Goal: Information Seeking & Learning: Understand process/instructions

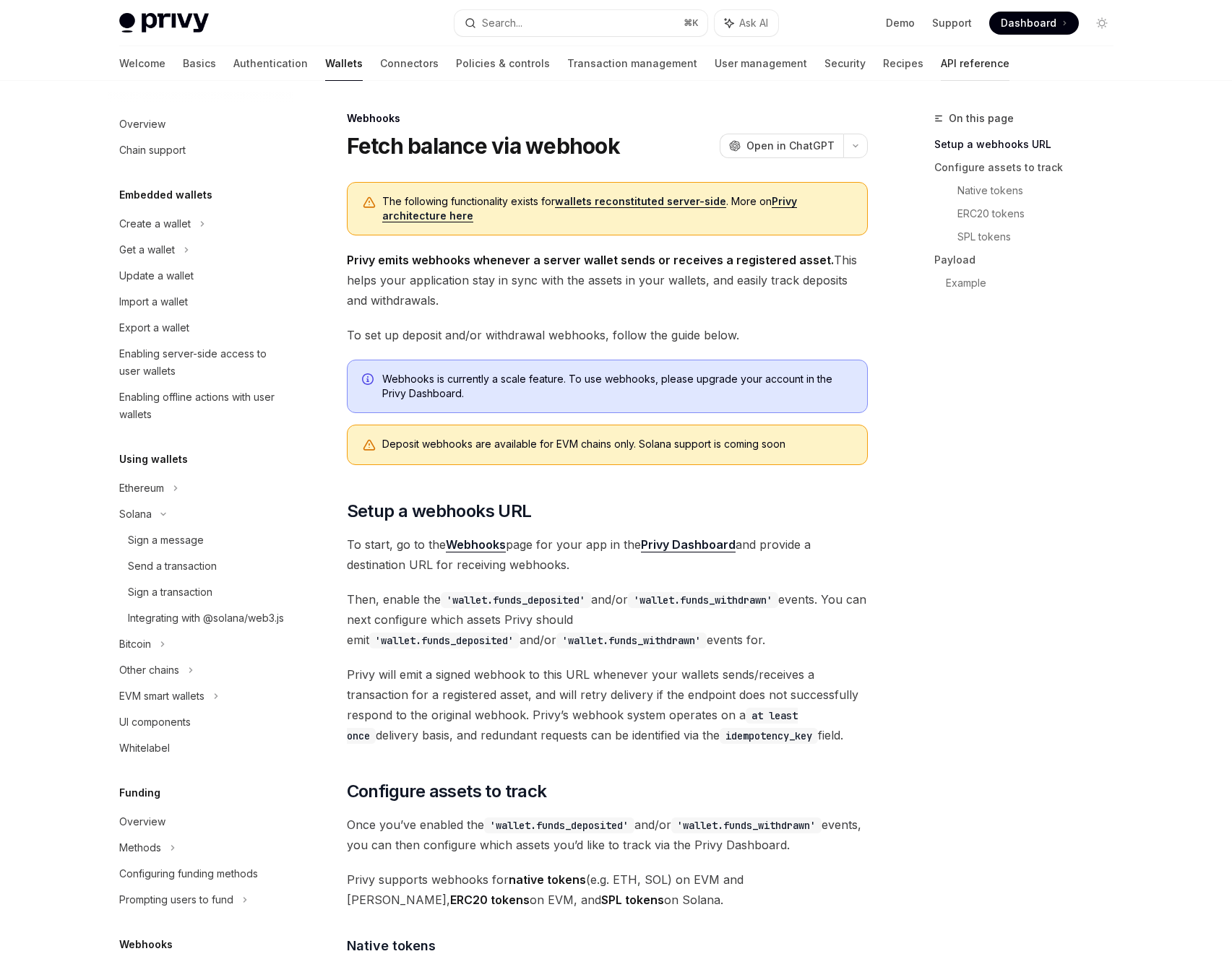
click at [941, 65] on link "API reference" at bounding box center [975, 63] width 69 height 35
type textarea "*"
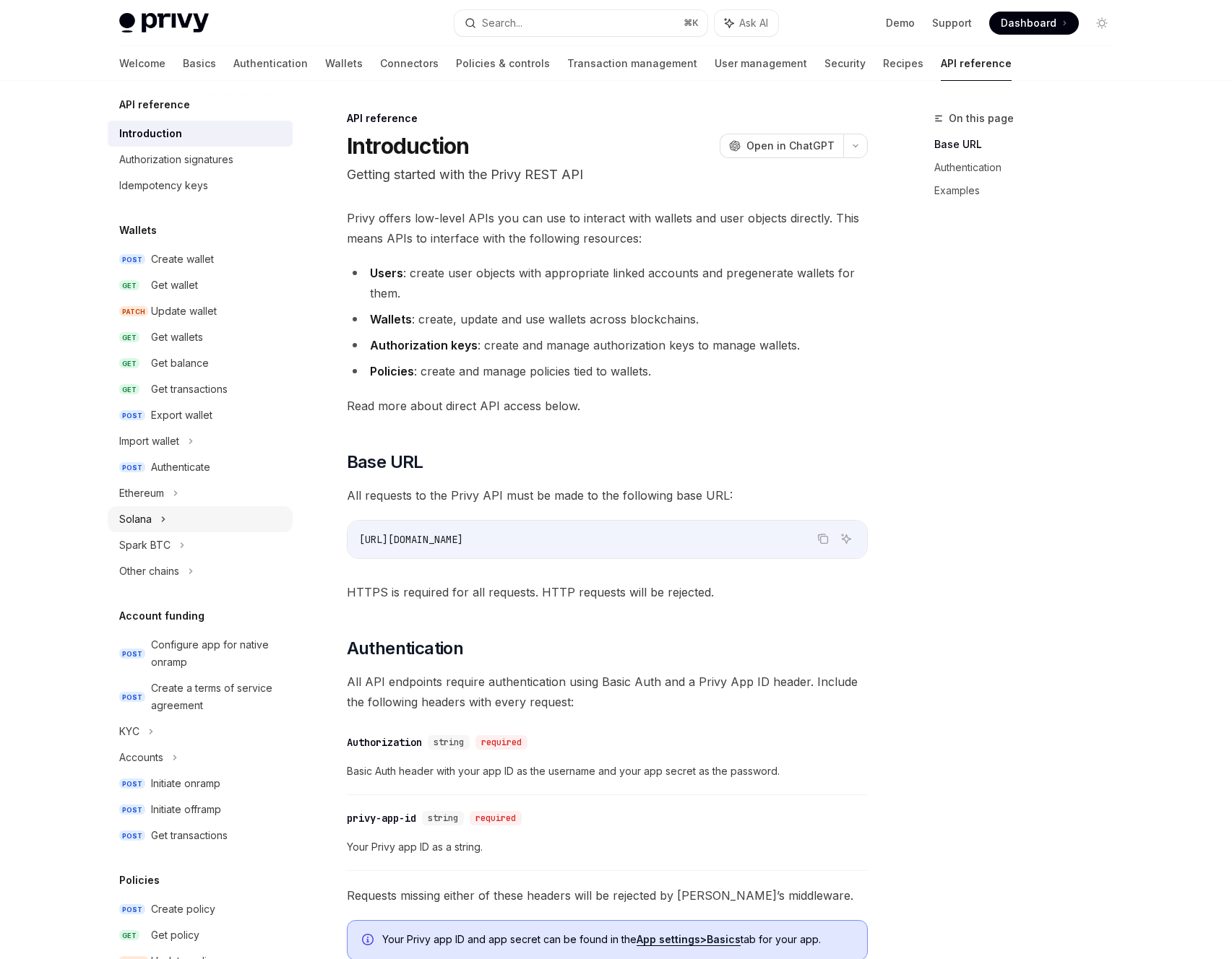
scroll to position [9, 0]
click at [202, 515] on div "Solana" at bounding box center [199, 518] width 185 height 26
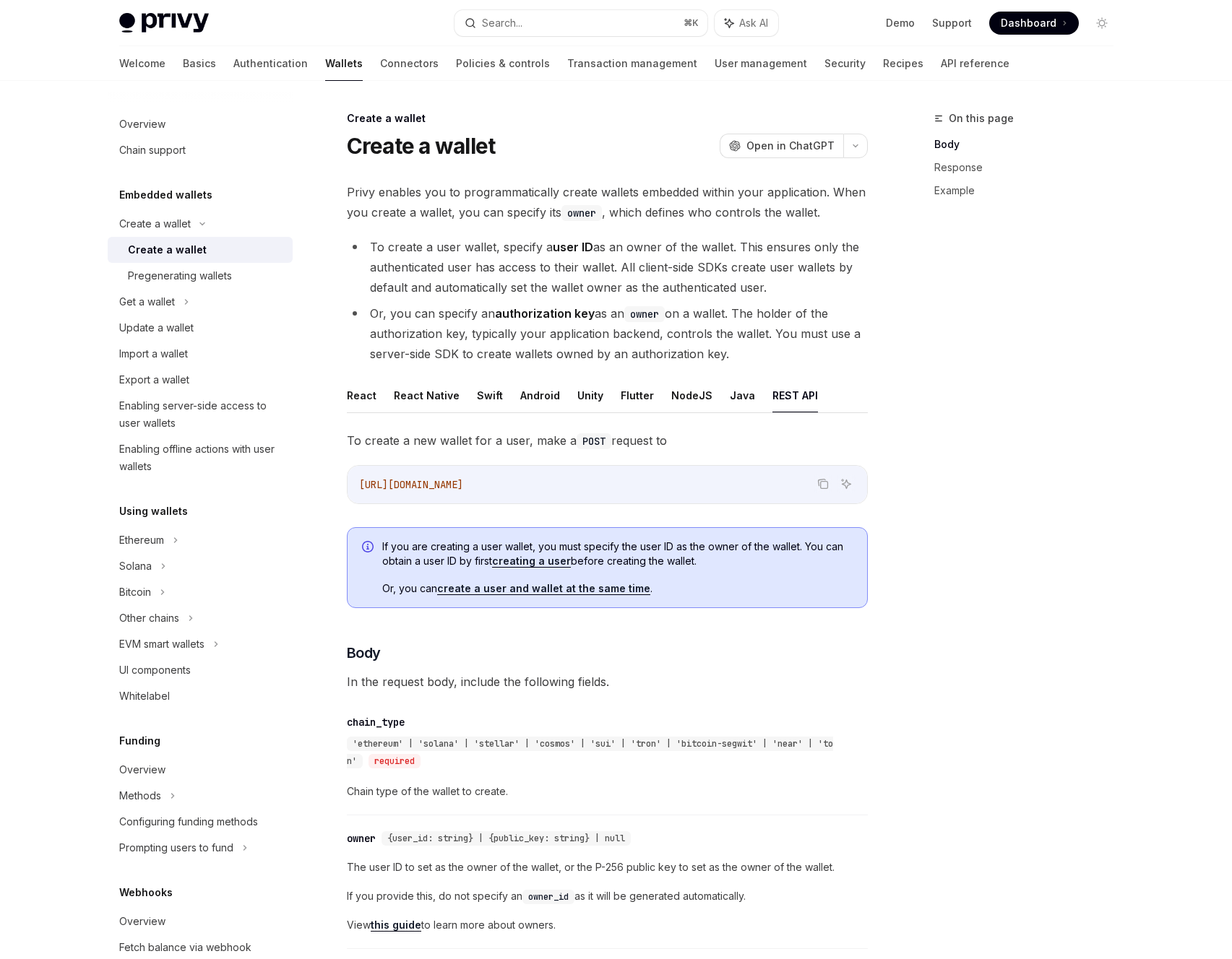
scroll to position [80, 0]
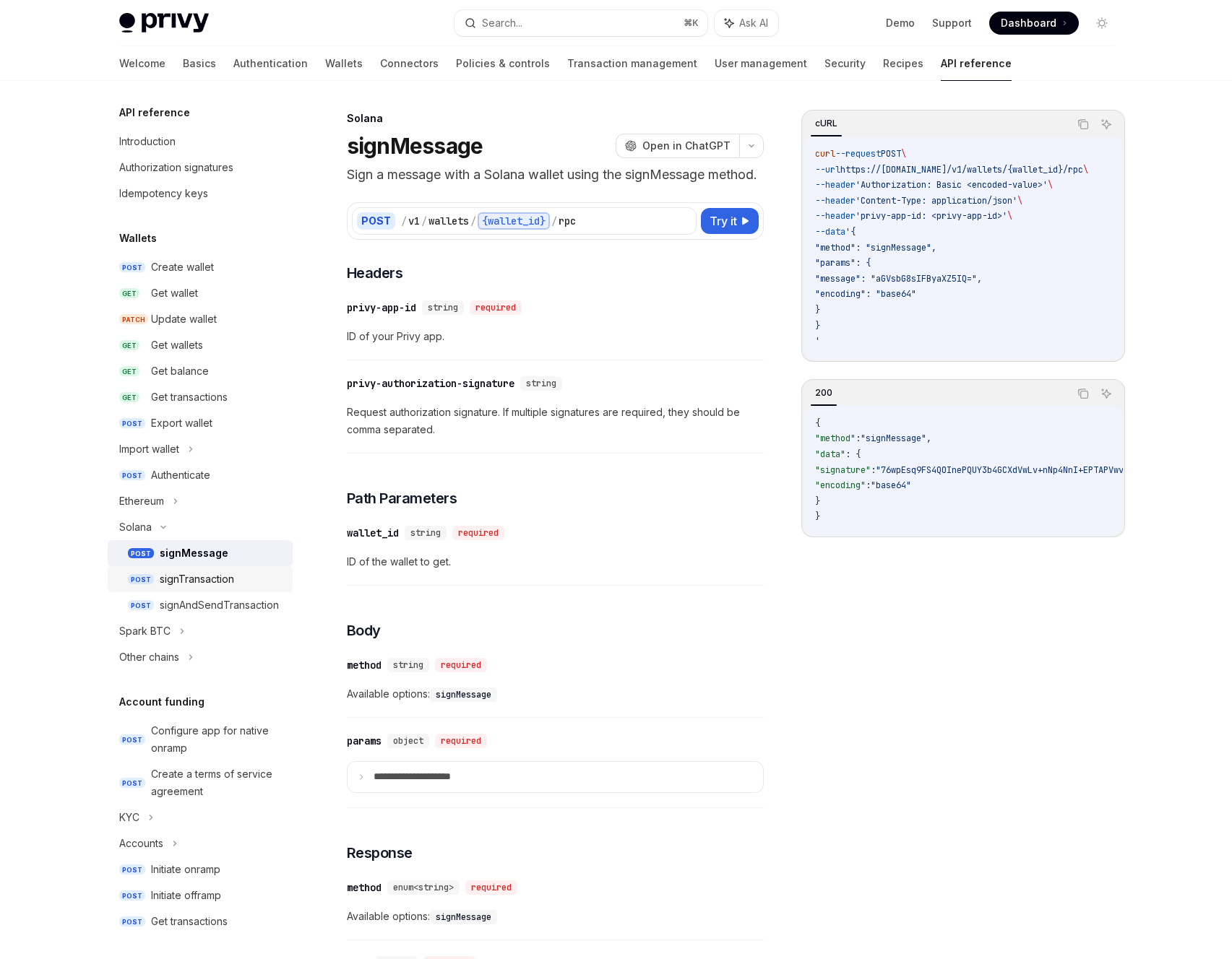
click at [216, 577] on div "signTransaction" at bounding box center [196, 579] width 74 height 17
type textarea "*"
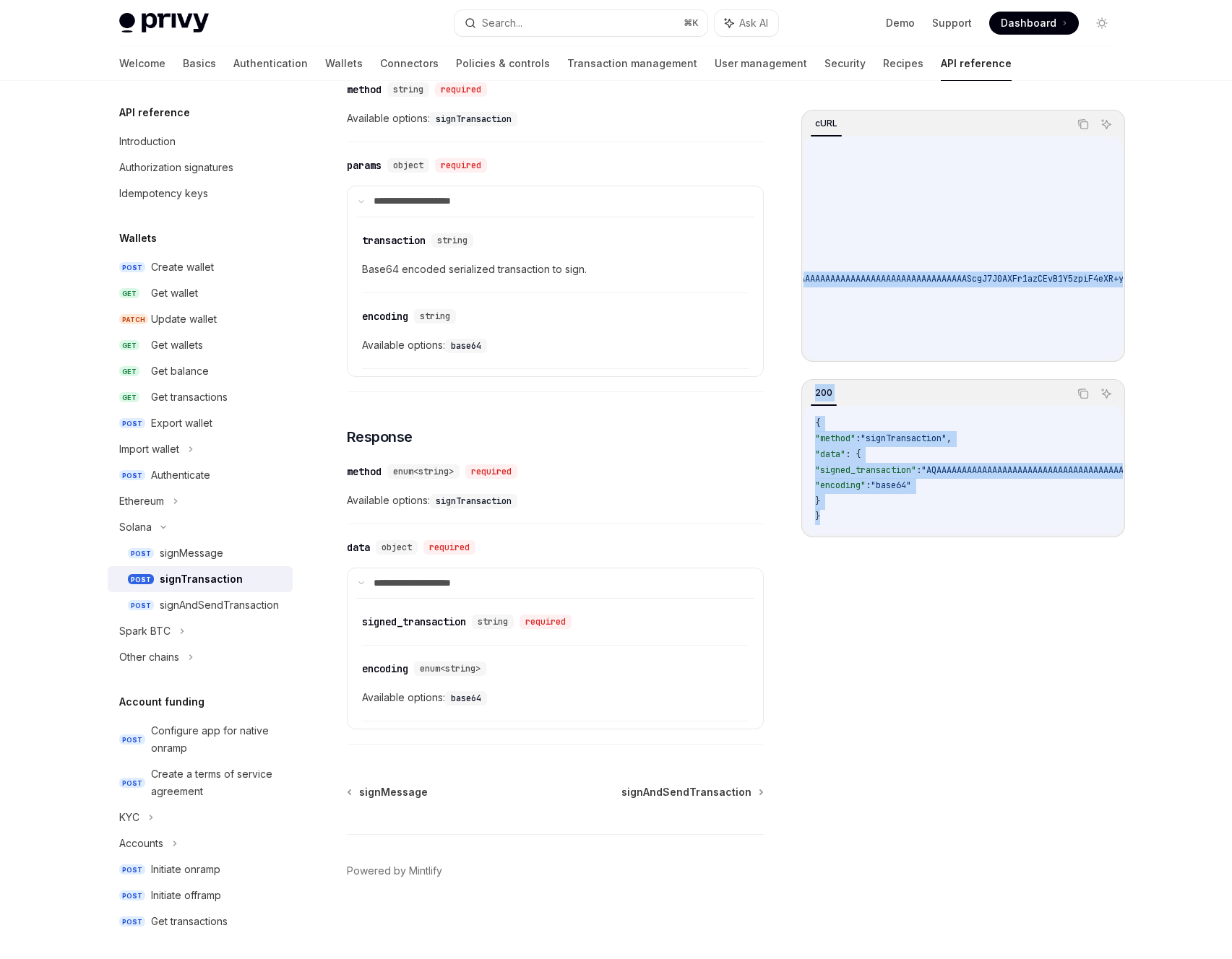
scroll to position [0, 1339]
drag, startPoint x: 919, startPoint y: 280, endPoint x: 1079, endPoint y: 273, distance: 160.2
click at [1079, 273] on span ""transaction": "AQAAAAAAAAAAAAAAAAAAAAAAAAAAAAAAAAAAAAAAAAAAAAAAAAAAAAAAAAAAAAA…" at bounding box center [314, 279] width 1547 height 12
copy span "AQAAAAAAAAAAAAAAAAAAAAAAAAAAAAAAAAAAAAAAAAAAAAAAAAAAAAAAAAAAAAAAAAAAAAAAAAAAAAA…"
click at [936, 284] on span ""transaction": "AQAAAAAAAAAAAAAAAAAAAAAAAAAAAAAAAAAAAAAAAAAAAAAAAAAAAAAAAAAAAAA…" at bounding box center [314, 279] width 1547 height 12
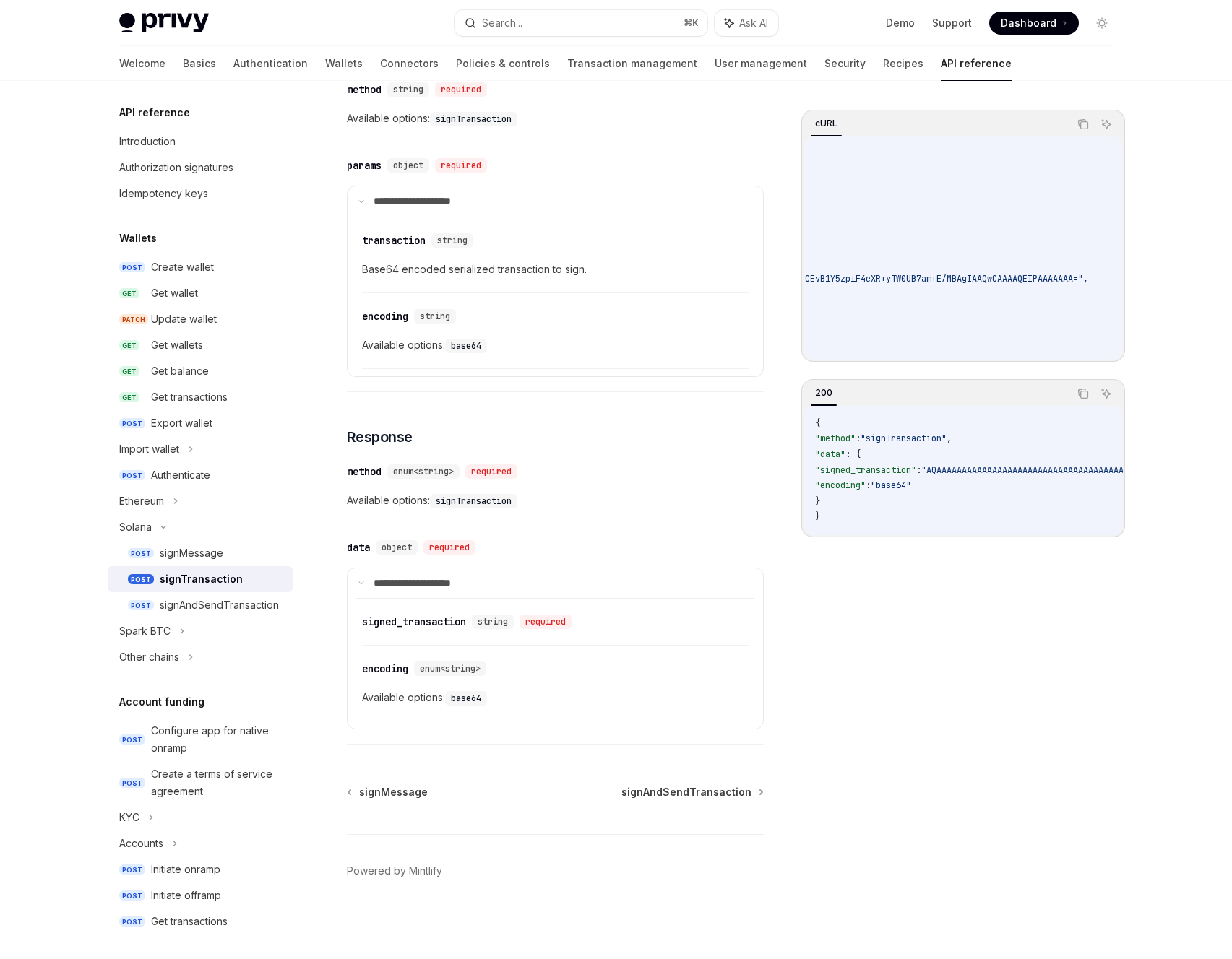
scroll to position [0, 0]
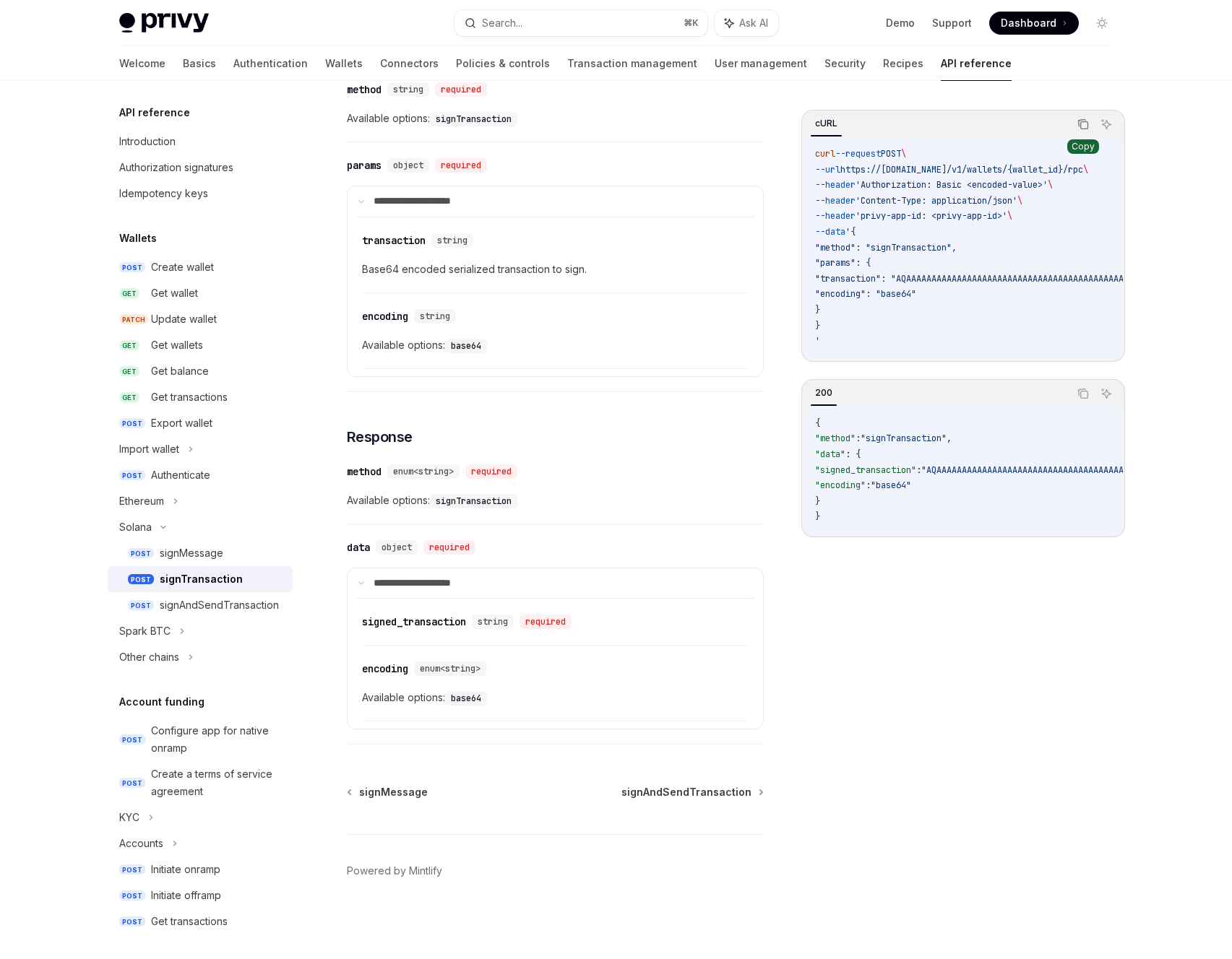
click at [1077, 128] on icon "Copy the contents from the code block" at bounding box center [1083, 124] width 12 height 12
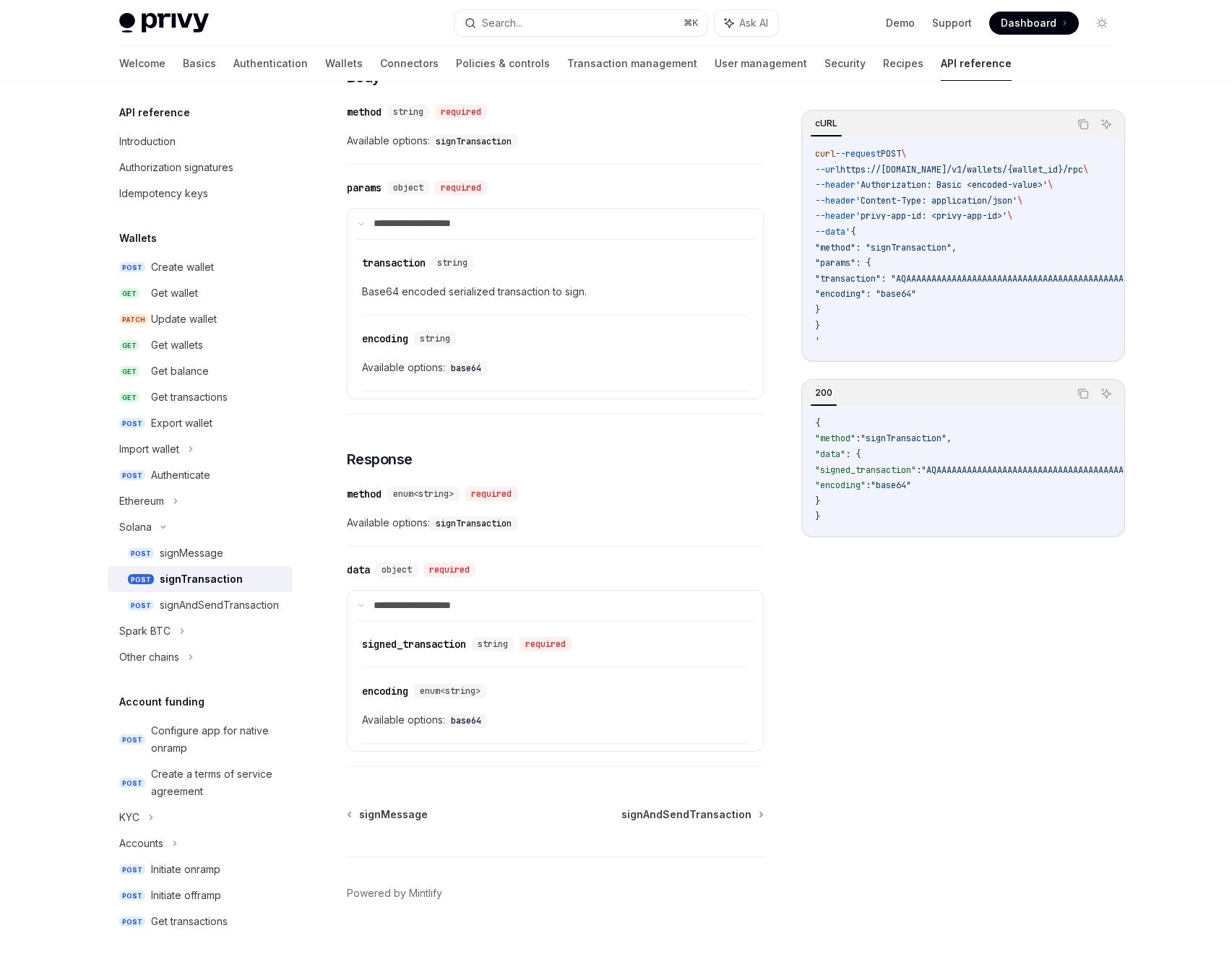
scroll to position [570, 0]
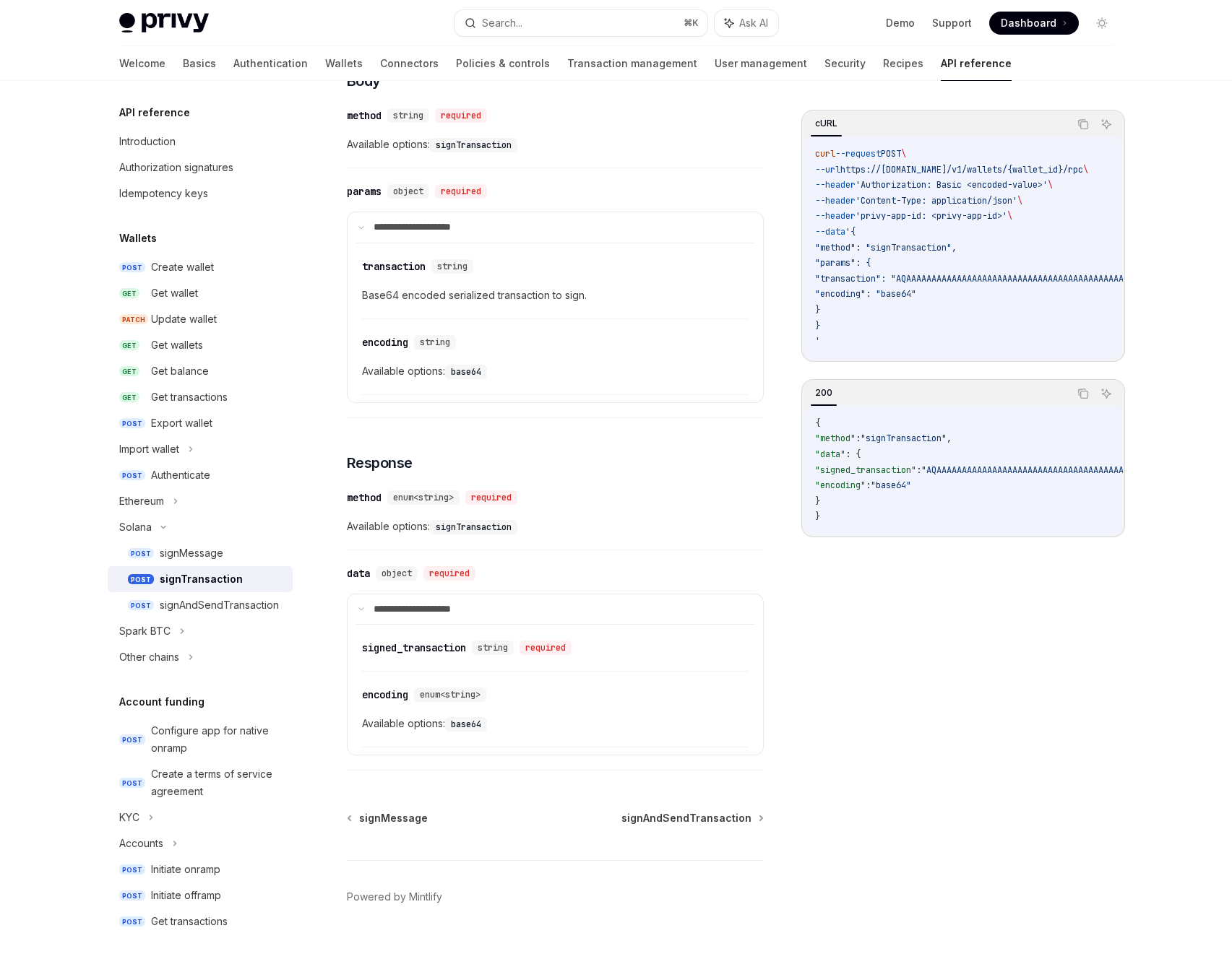
click at [873, 566] on div "cURL Copy Ask AI curl --request POST \ --url https://api.privy.io/v1/wallets/{w…" at bounding box center [963, 534] width 324 height 849
drag, startPoint x: 838, startPoint y: 534, endPoint x: 848, endPoint y: 537, distance: 10.4
click at [848, 535] on div "{ "method" : "signTransaction" , "data" : { "signed_transaction" : "AQAAAAAAAAA…" at bounding box center [963, 471] width 320 height 129
click at [1081, 396] on icon "Copy the contents from the code block" at bounding box center [1084, 394] width 7 height 7
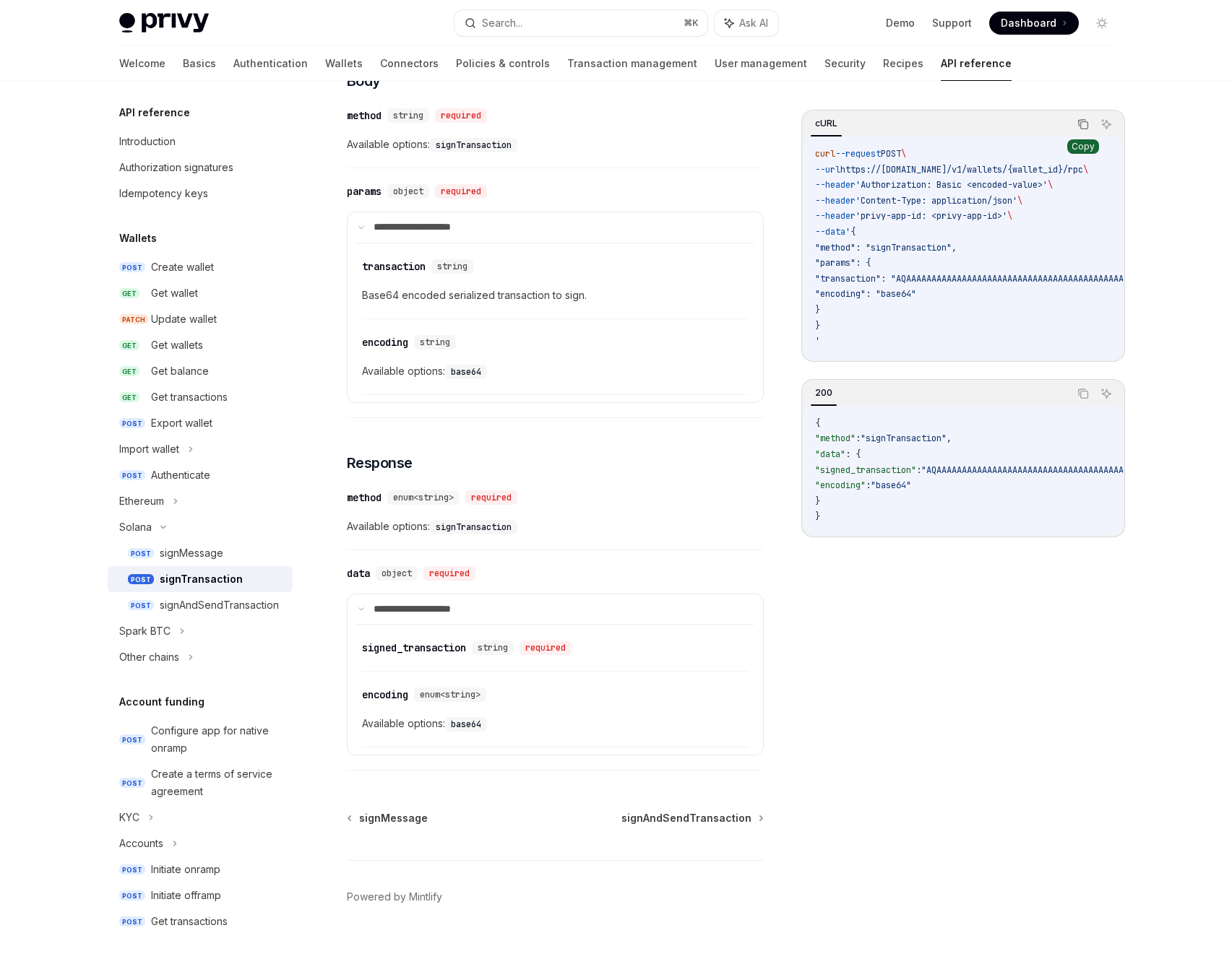
click at [1081, 124] on icon "Copy the contents from the code block" at bounding box center [1083, 124] width 12 height 12
